Goal: Information Seeking & Learning: Find specific fact

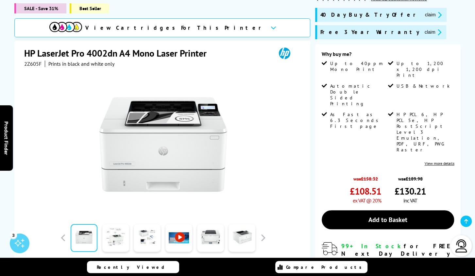
scroll to position [102, 0]
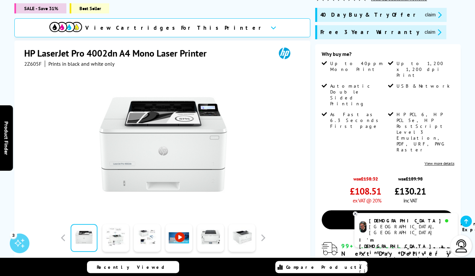
click at [104, 47] on h1 "HP LaserJet Pro 4002dn A4 Mono Laser Printer" at bounding box center [118, 53] width 189 height 12
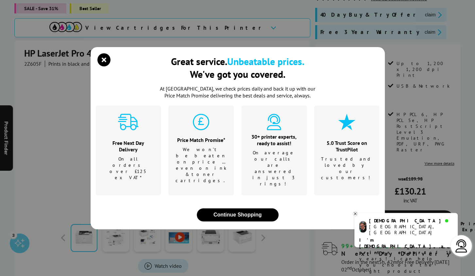
click at [104, 43] on div "Great service. Unbeatable prices. We've got you covered. At [GEOGRAPHIC_DATA], …" at bounding box center [237, 138] width 475 height 276
click at [107, 66] on icon "close modal" at bounding box center [104, 59] width 13 height 13
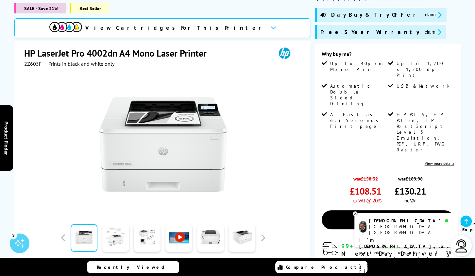
click at [97, 47] on h1 "HP LaserJet Pro 4002dn A4 Mono Laser Printer" at bounding box center [118, 53] width 189 height 12
copy h1 "4002dn"
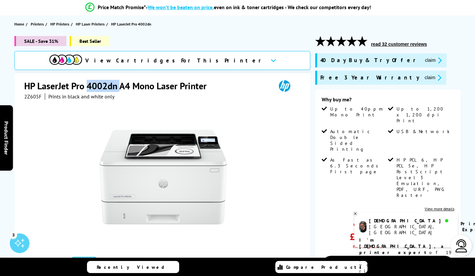
scroll to position [0, 0]
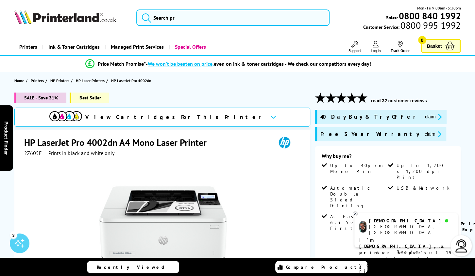
click at [251, 165] on div at bounding box center [163, 230] width 278 height 148
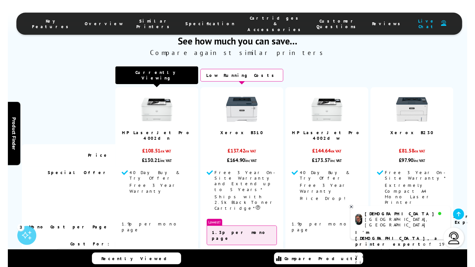
scroll to position [1497, 0]
